Goal: Check status: Check status

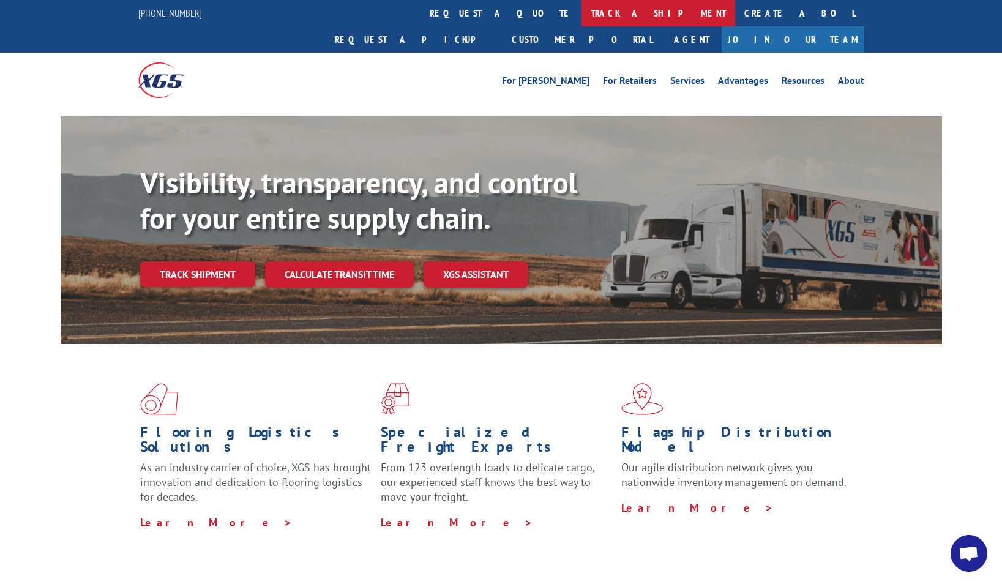
click at [581, 15] on link "track a shipment" at bounding box center [658, 13] width 154 height 26
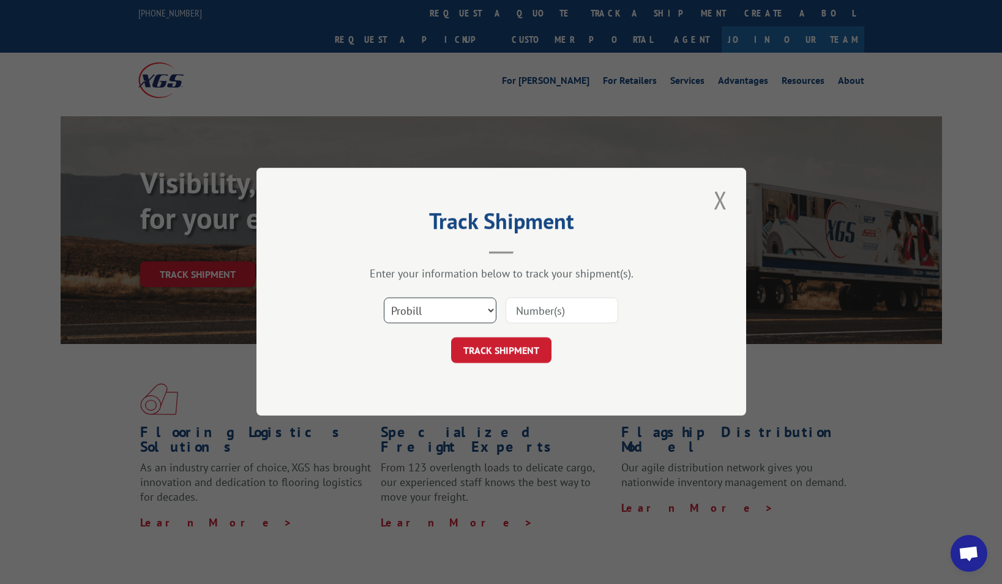
click at [461, 307] on select "Select category... Probill BOL PO" at bounding box center [440, 311] width 113 height 26
click at [579, 310] on input at bounding box center [561, 311] width 113 height 26
type input "010651230"
click button "TRACK SHIPMENT" at bounding box center [501, 351] width 100 height 26
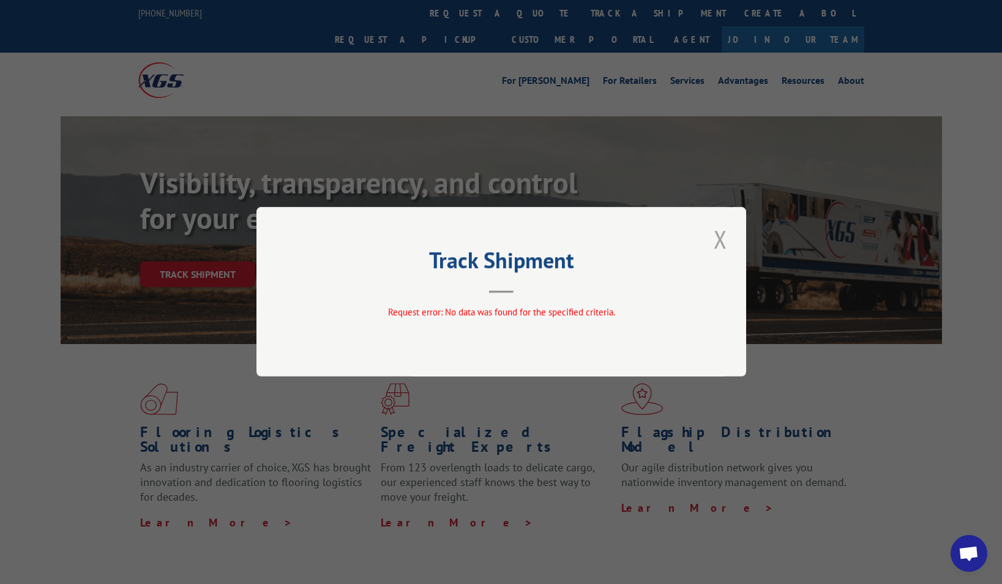
click at [722, 238] on button "Close modal" at bounding box center [720, 239] width 21 height 34
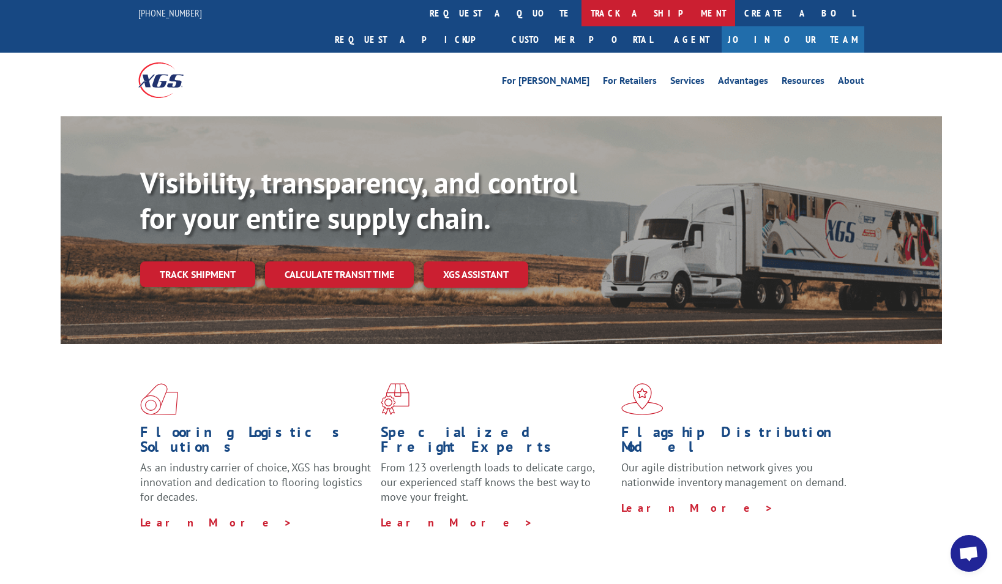
click at [581, 11] on link "track a shipment" at bounding box center [658, 13] width 154 height 26
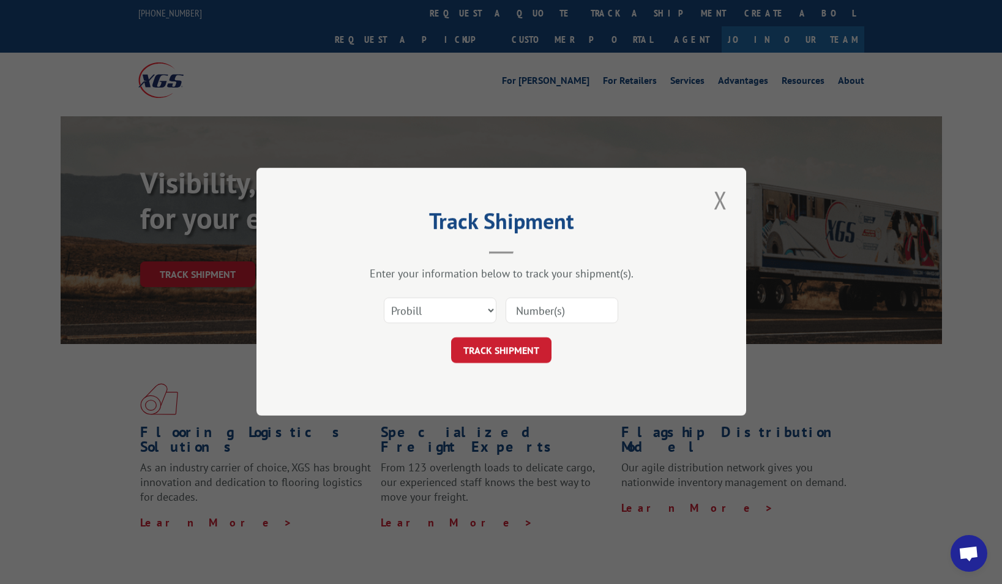
click at [589, 313] on input at bounding box center [561, 311] width 113 height 26
type input "17508009"
click at [484, 349] on button "TRACK SHIPMENT" at bounding box center [501, 351] width 100 height 26
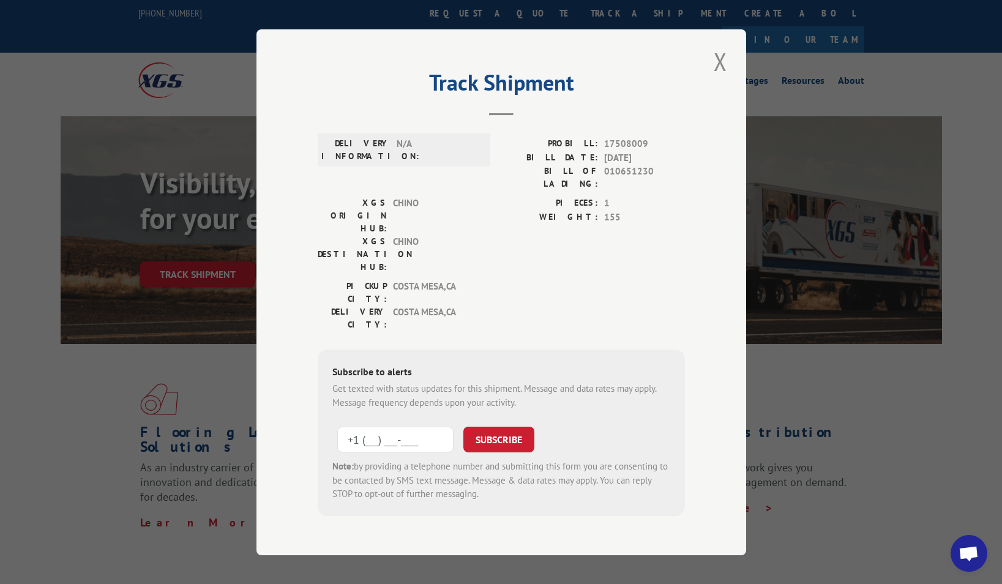
click at [431, 426] on input "+1 (___) ___-____" at bounding box center [395, 439] width 116 height 26
type input "[PHONE_NUMBER]"
click at [524, 426] on button "SUBSCRIBE" at bounding box center [498, 439] width 71 height 26
click at [722, 65] on button "Close modal" at bounding box center [720, 62] width 21 height 34
